Goal: Use online tool/utility: Utilize a website feature to perform a specific function

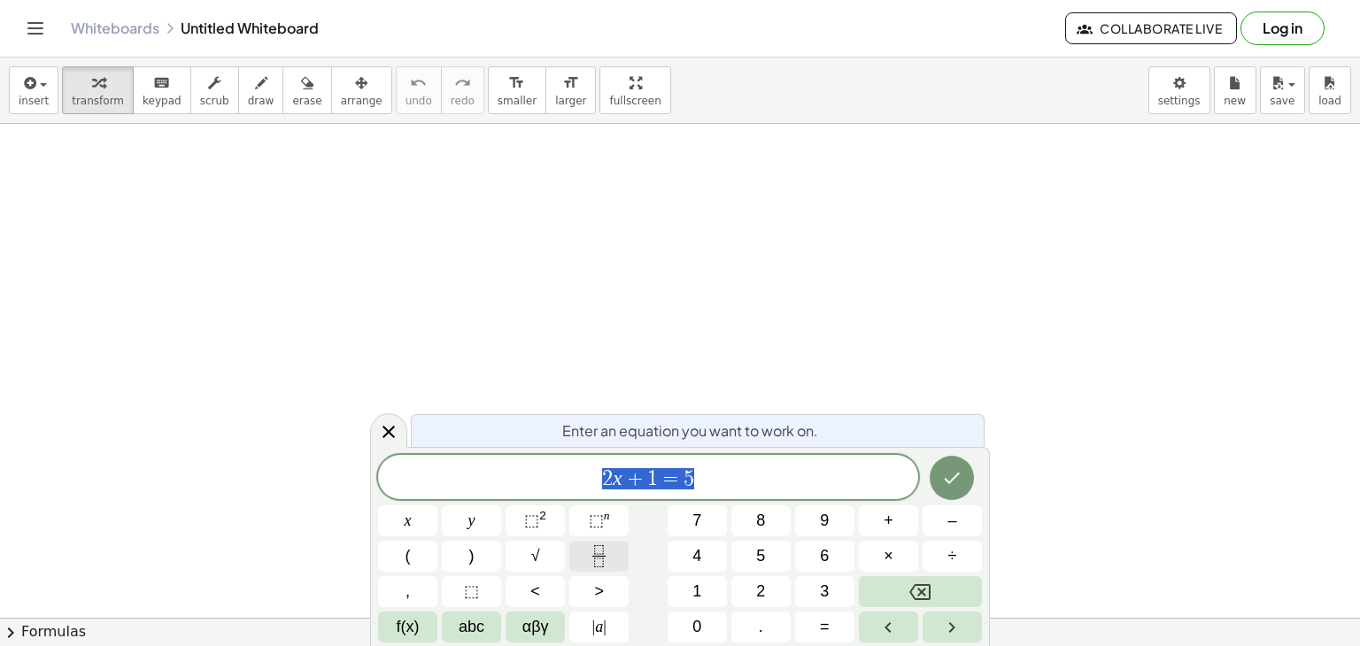
click at [595, 557] on icon "Fraction" at bounding box center [599, 557] width 22 height 22
click at [606, 547] on icon "Fraction" at bounding box center [599, 557] width 22 height 22
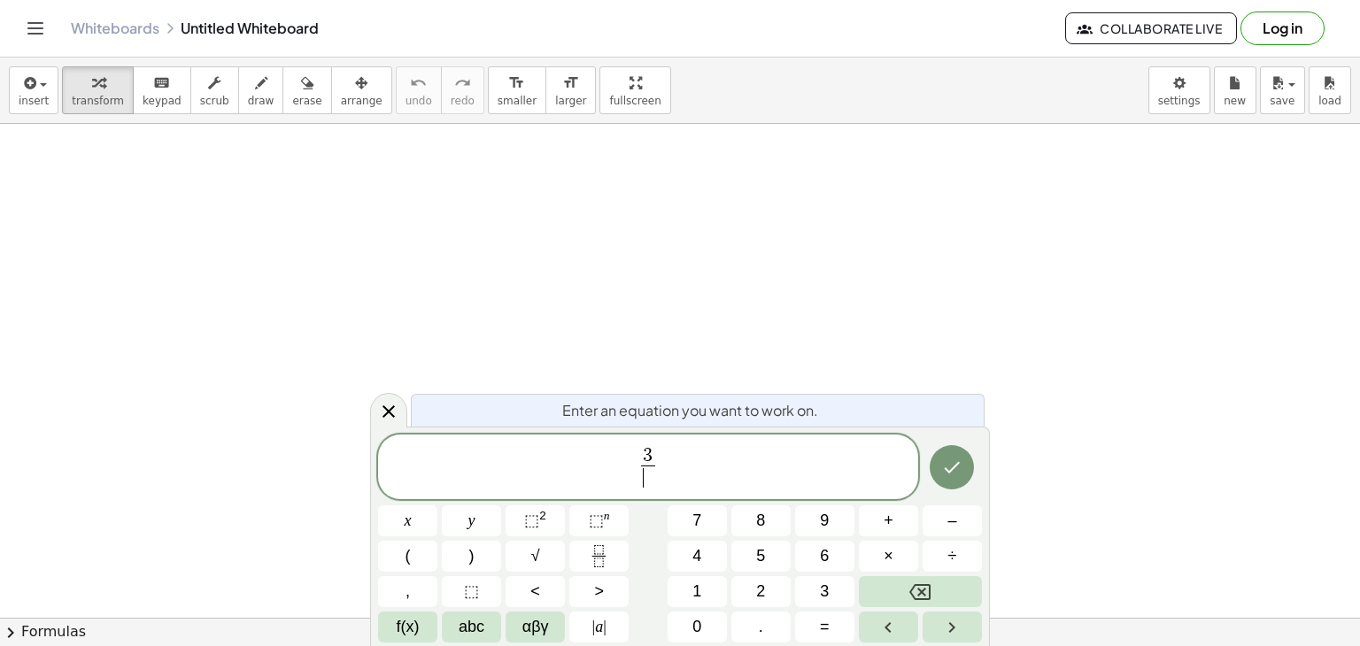
click at [648, 479] on span "​" at bounding box center [647, 478] width 13 height 24
drag, startPoint x: 662, startPoint y: 483, endPoint x: 642, endPoint y: 452, distance: 36.6
click at [642, 452] on span "3 5 ​" at bounding box center [648, 468] width 540 height 47
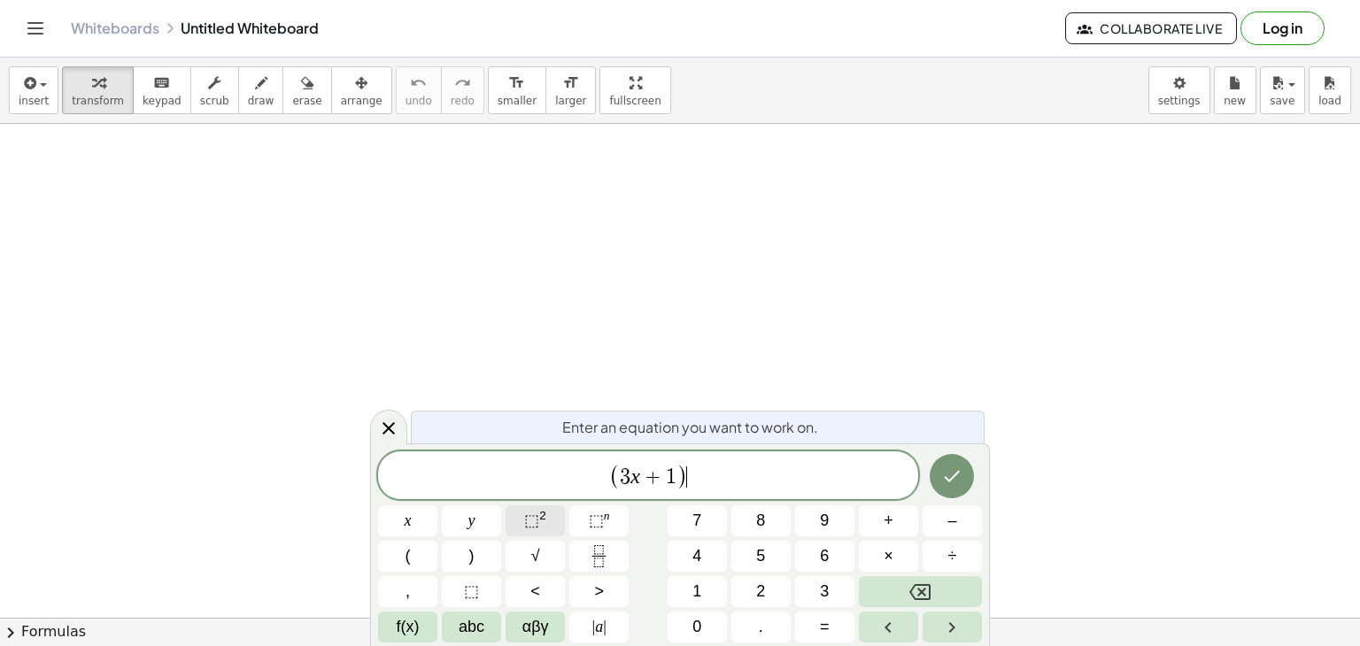
click at [545, 515] on sup "2" at bounding box center [542, 515] width 7 height 13
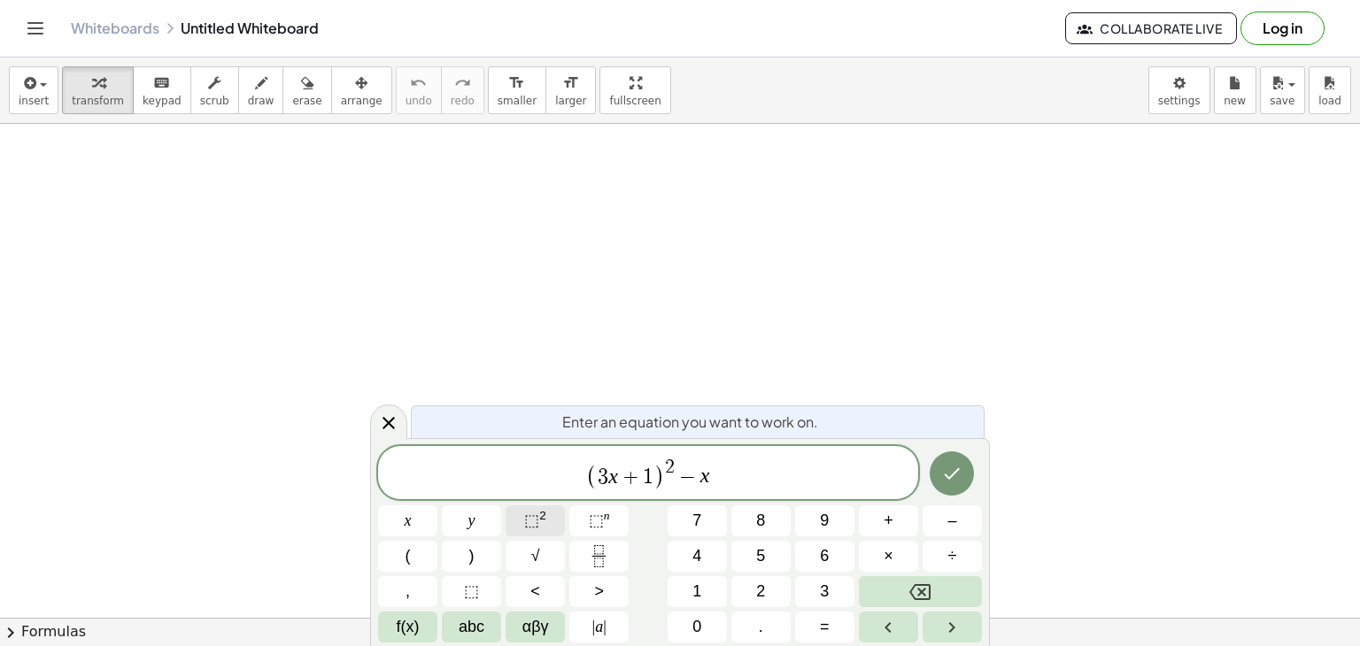
click at [543, 509] on sup "2" at bounding box center [542, 515] width 7 height 13
drag, startPoint x: 765, startPoint y: 482, endPoint x: 553, endPoint y: 479, distance: 212.5
click at [553, 479] on span "( 3 x + 1 ) 2 − x 2 − 4 x − 4" at bounding box center [648, 474] width 540 height 35
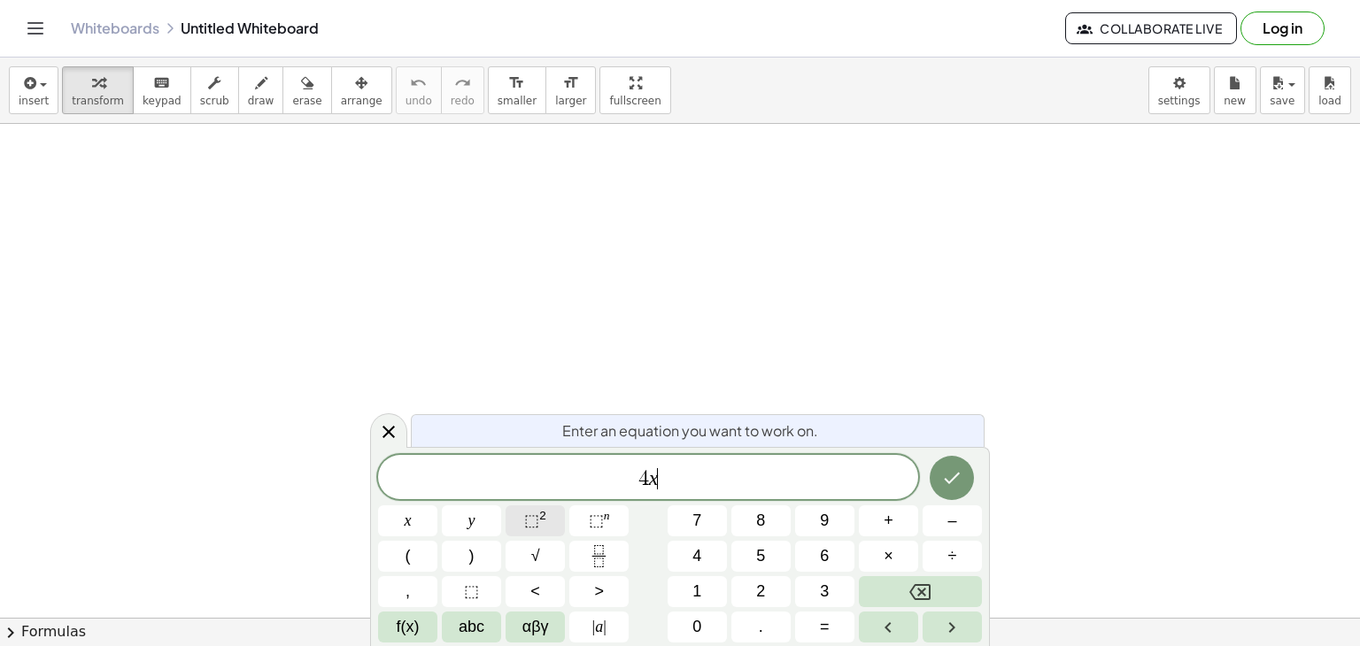
click at [546, 519] on button "⬚ 2" at bounding box center [535, 521] width 59 height 31
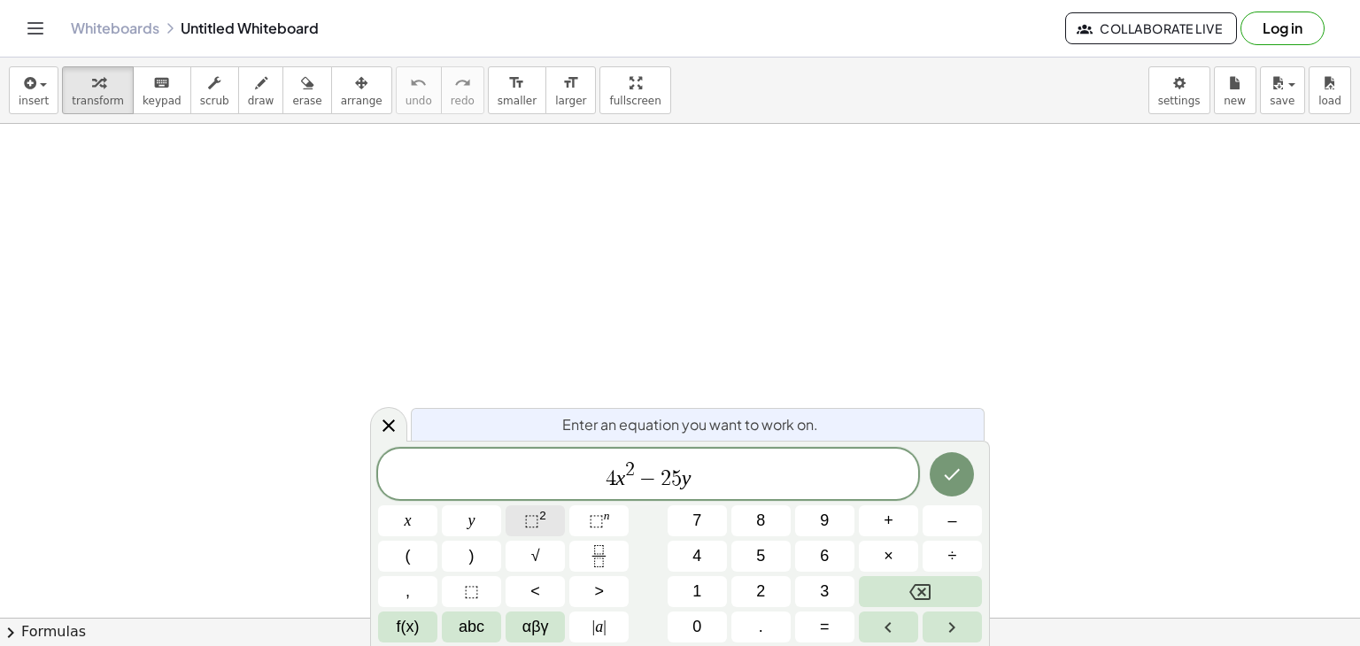
click at [534, 518] on span "⬚" at bounding box center [531, 521] width 15 height 18
drag, startPoint x: 698, startPoint y: 479, endPoint x: 602, endPoint y: 483, distance: 95.7
click at [602, 483] on span "4 x 2 − 2 5 y 2" at bounding box center [648, 476] width 540 height 32
click at [546, 515] on button "⬚ 2" at bounding box center [535, 521] width 59 height 31
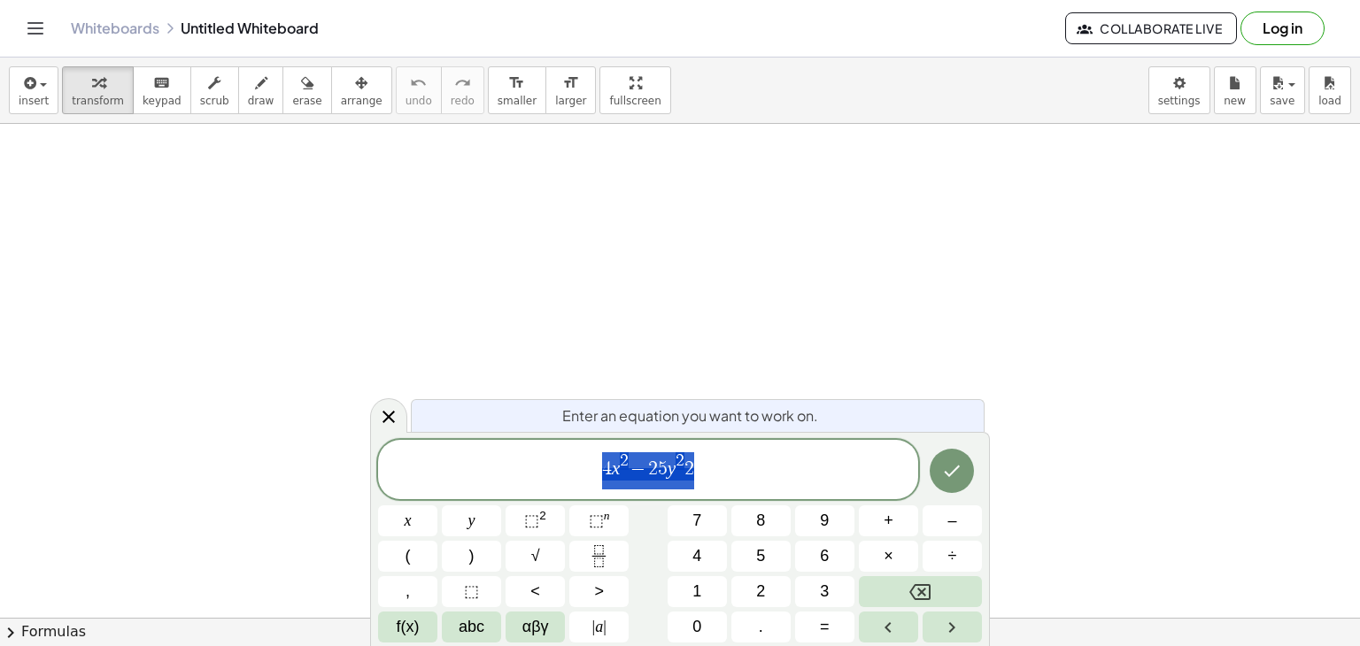
drag, startPoint x: 731, startPoint y: 467, endPoint x: 555, endPoint y: 471, distance: 176.3
click at [555, 471] on span "4 x 2 − 2 5 y 2 2" at bounding box center [648, 471] width 540 height 41
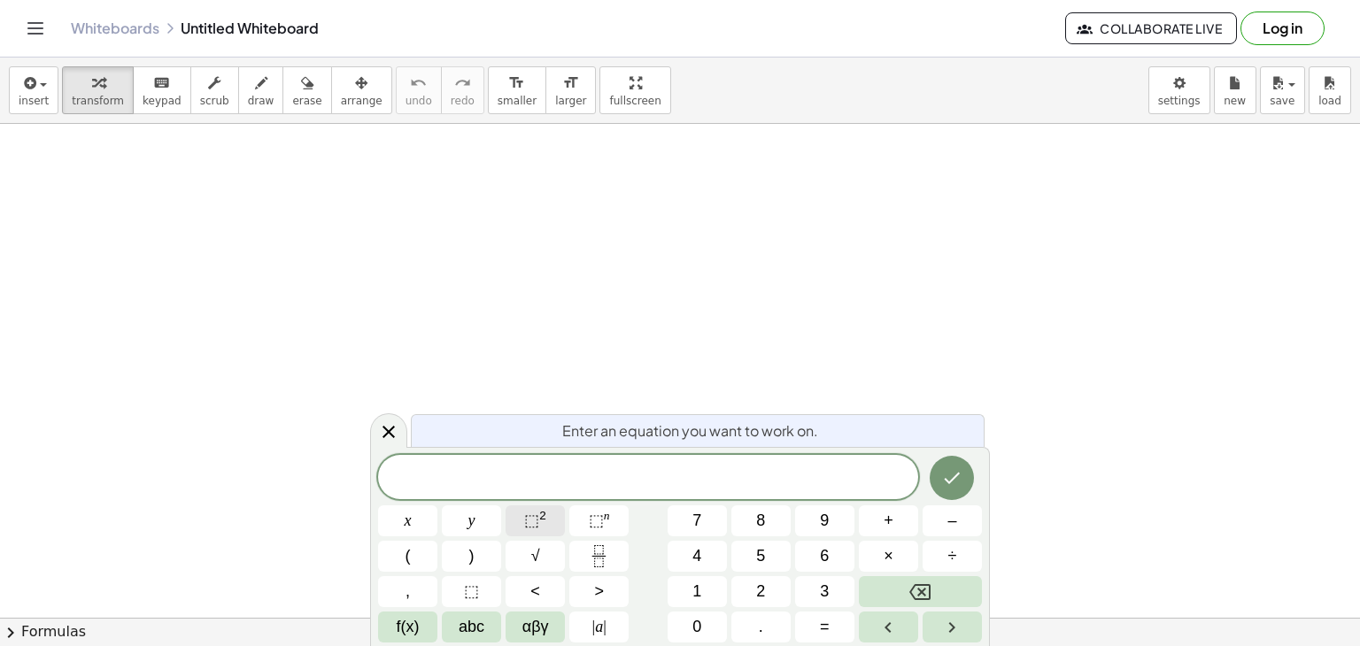
click at [545, 522] on sup "2" at bounding box center [542, 515] width 7 height 13
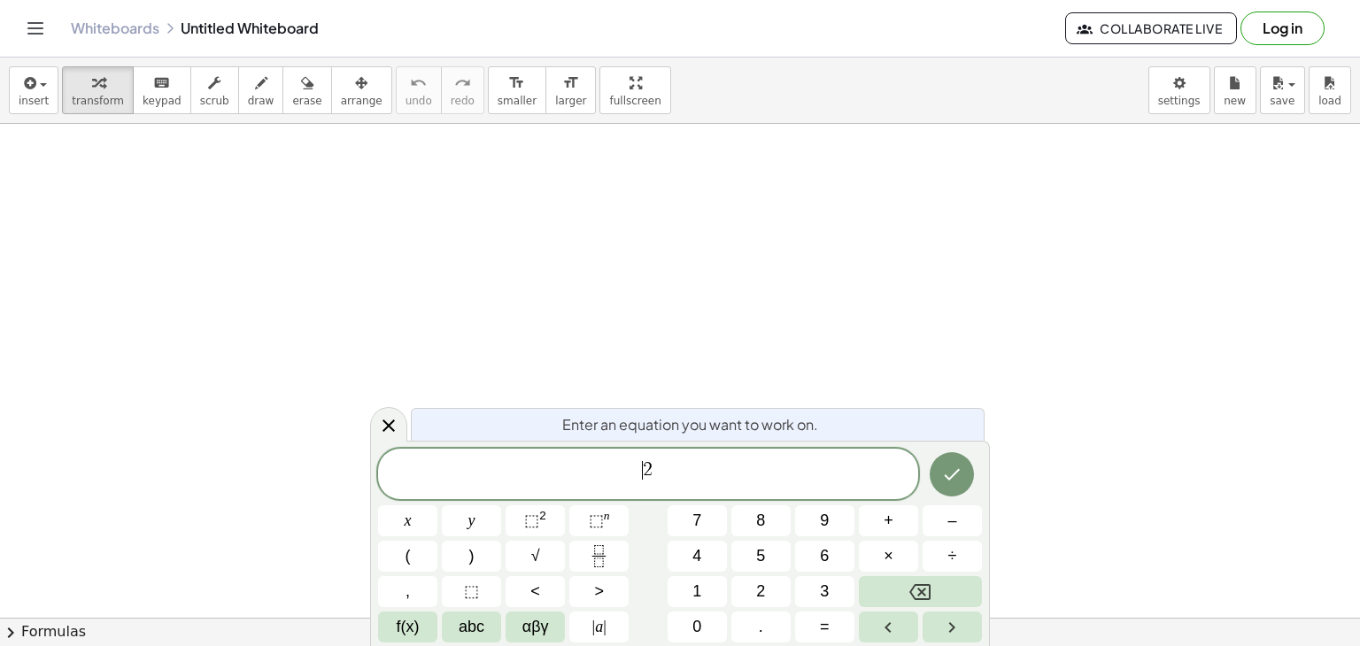
click at [647, 472] on span "2" at bounding box center [648, 469] width 10 height 19
click at [648, 471] on span "2" at bounding box center [648, 469] width 10 height 19
click at [648, 471] on span "3" at bounding box center [653, 469] width 10 height 19
click at [635, 488] on span "​ 3" at bounding box center [648, 476] width 540 height 32
click at [667, 478] on span "x 3 ​" at bounding box center [648, 476] width 540 height 32
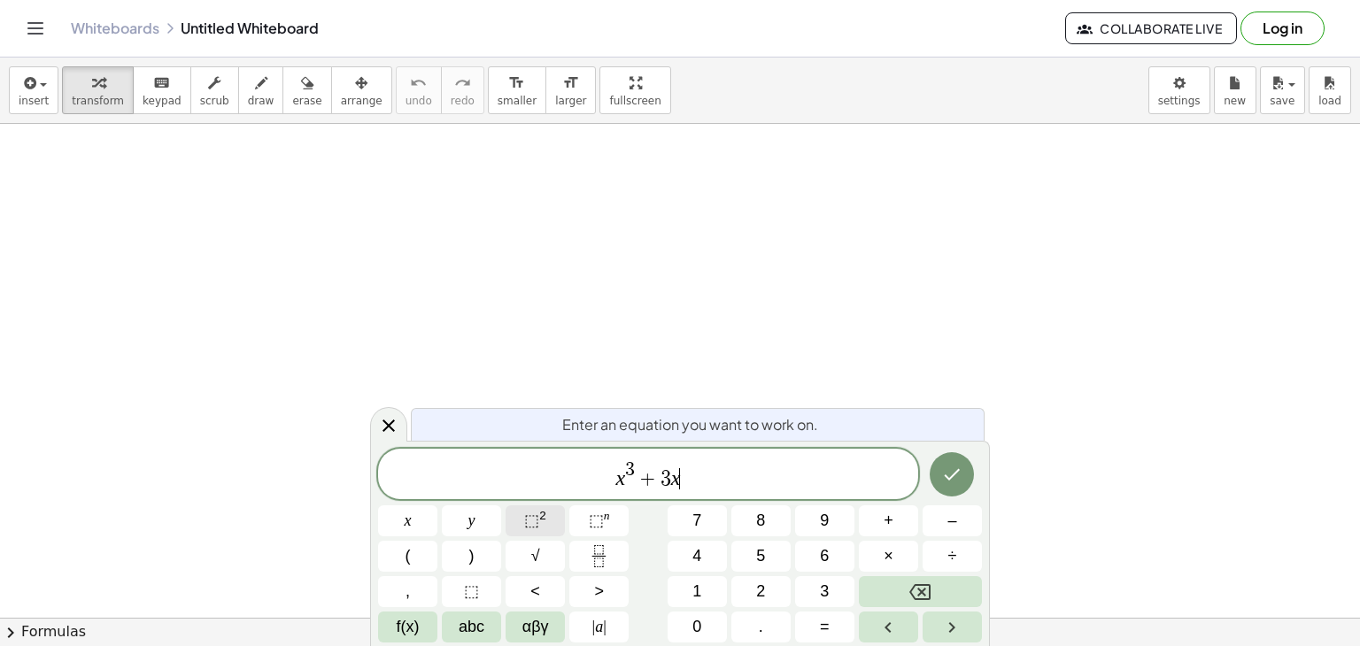
click at [546, 522] on button "⬚ 2" at bounding box center [535, 521] width 59 height 31
click at [579, 483] on span "x 3 + 3 x 2 + 3 x + 1" at bounding box center [648, 476] width 540 height 32
drag, startPoint x: 736, startPoint y: 479, endPoint x: 560, endPoint y: 479, distance: 176.2
click at [560, 479] on span "x 3 + 3 x 2 + 3 x + 1" at bounding box center [648, 476] width 540 height 32
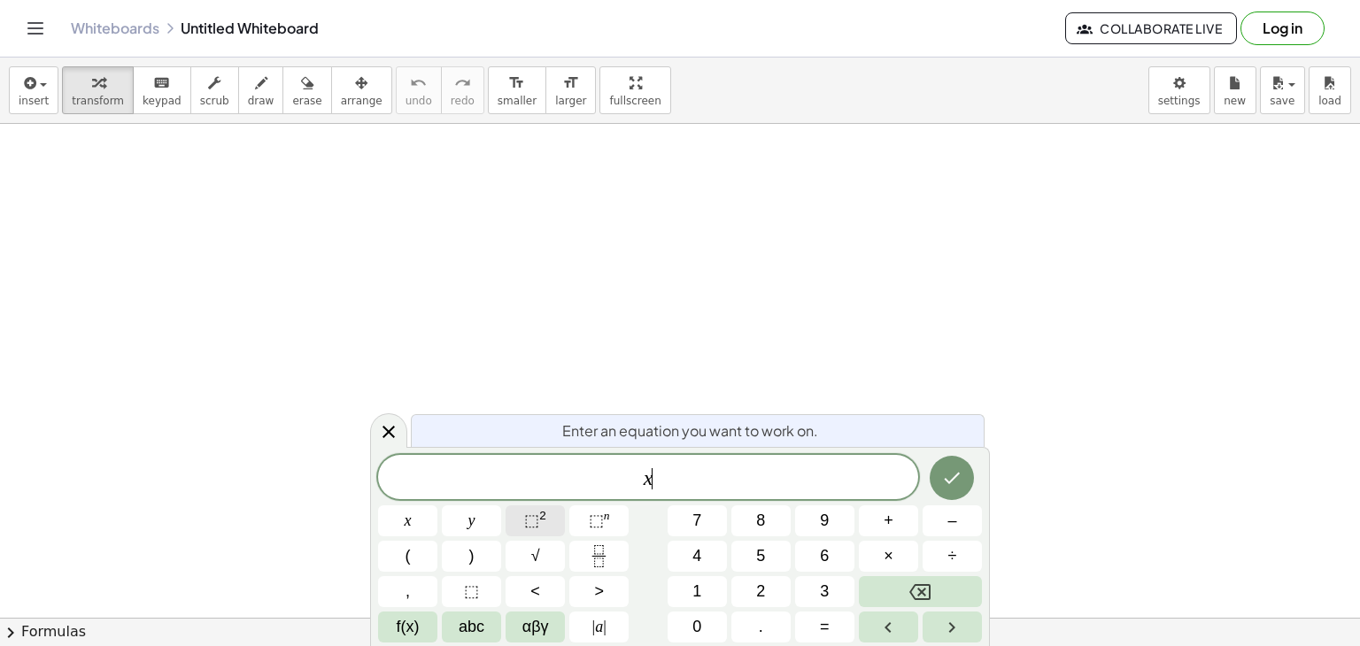
click at [536, 523] on span "⬚" at bounding box center [531, 521] width 15 height 18
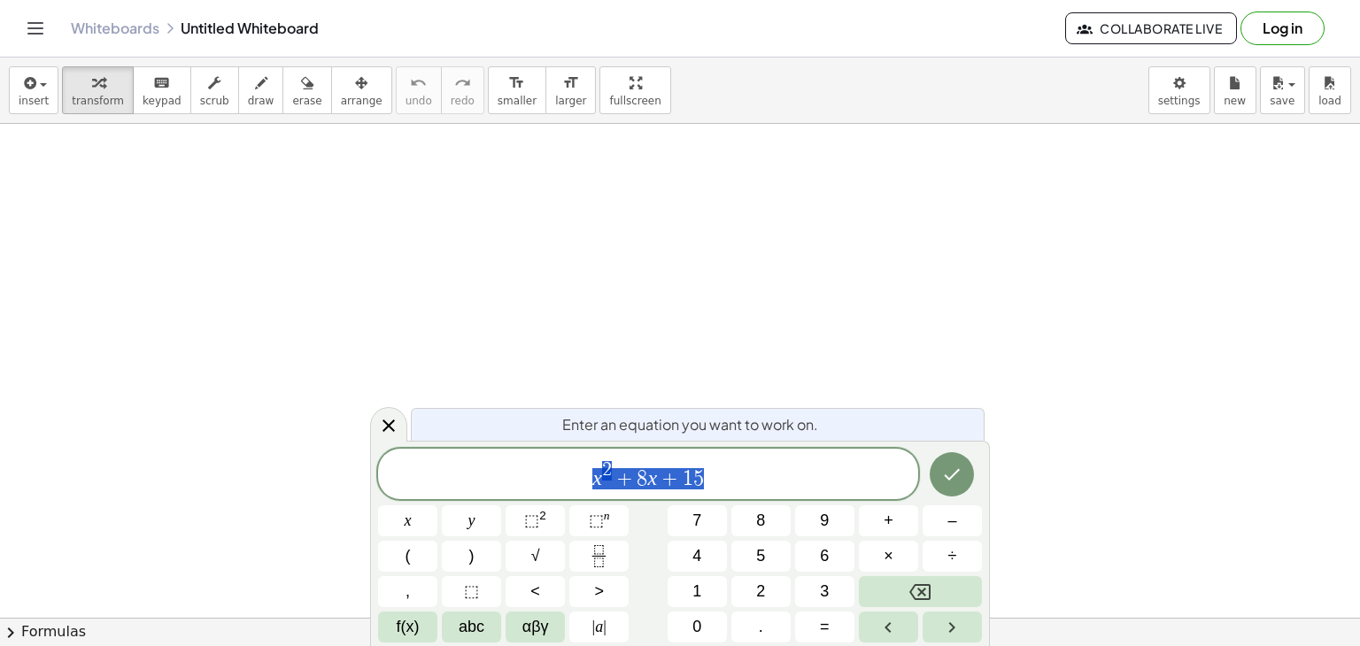
drag, startPoint x: 722, startPoint y: 476, endPoint x: 565, endPoint y: 484, distance: 156.9
click at [565, 484] on span "x 2 + 8 x + 1 5" at bounding box center [648, 476] width 540 height 32
